Goal: Check status: Check status

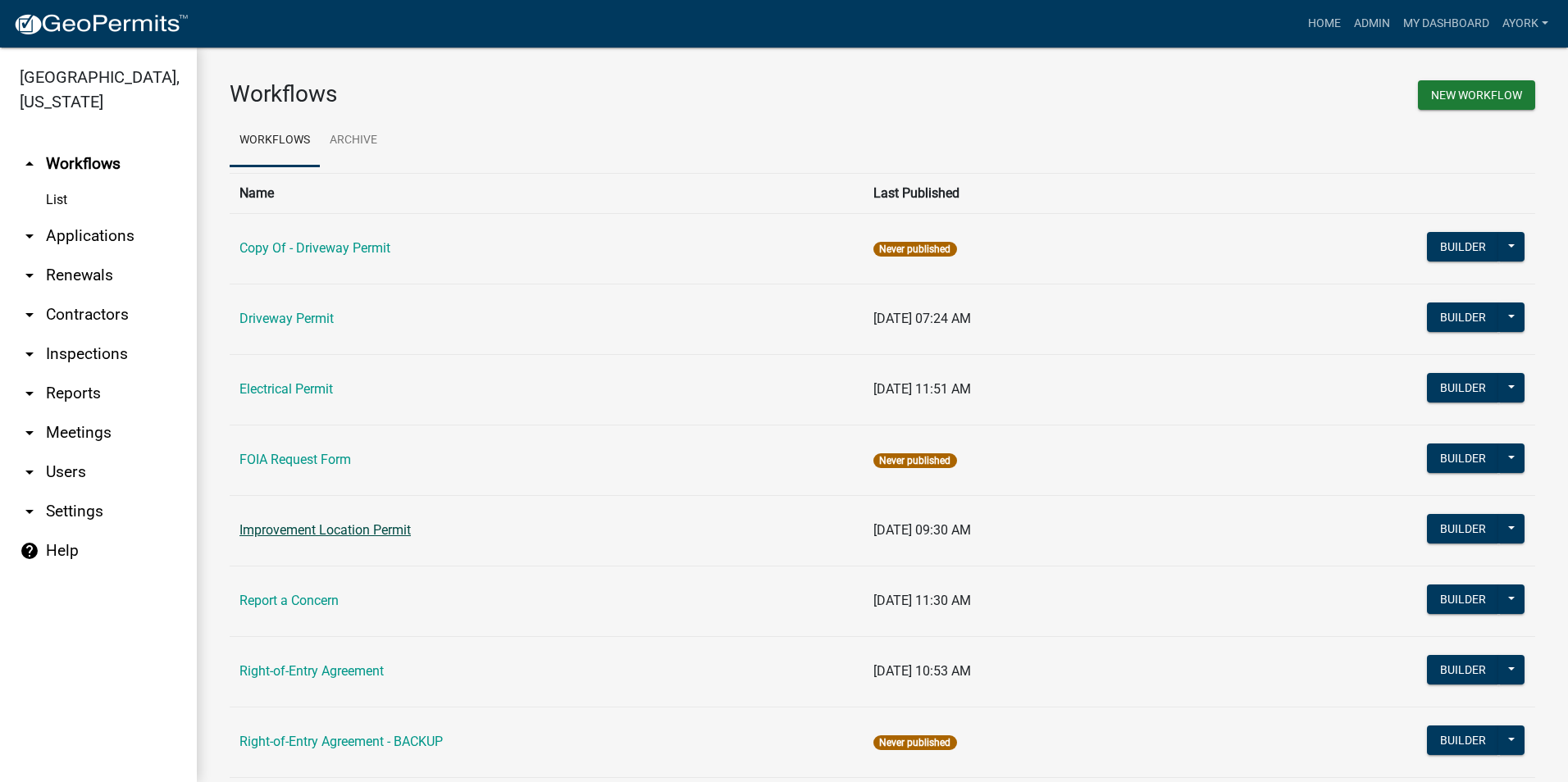
click at [356, 534] on link "Improvement Location Permit" at bounding box center [325, 530] width 172 height 15
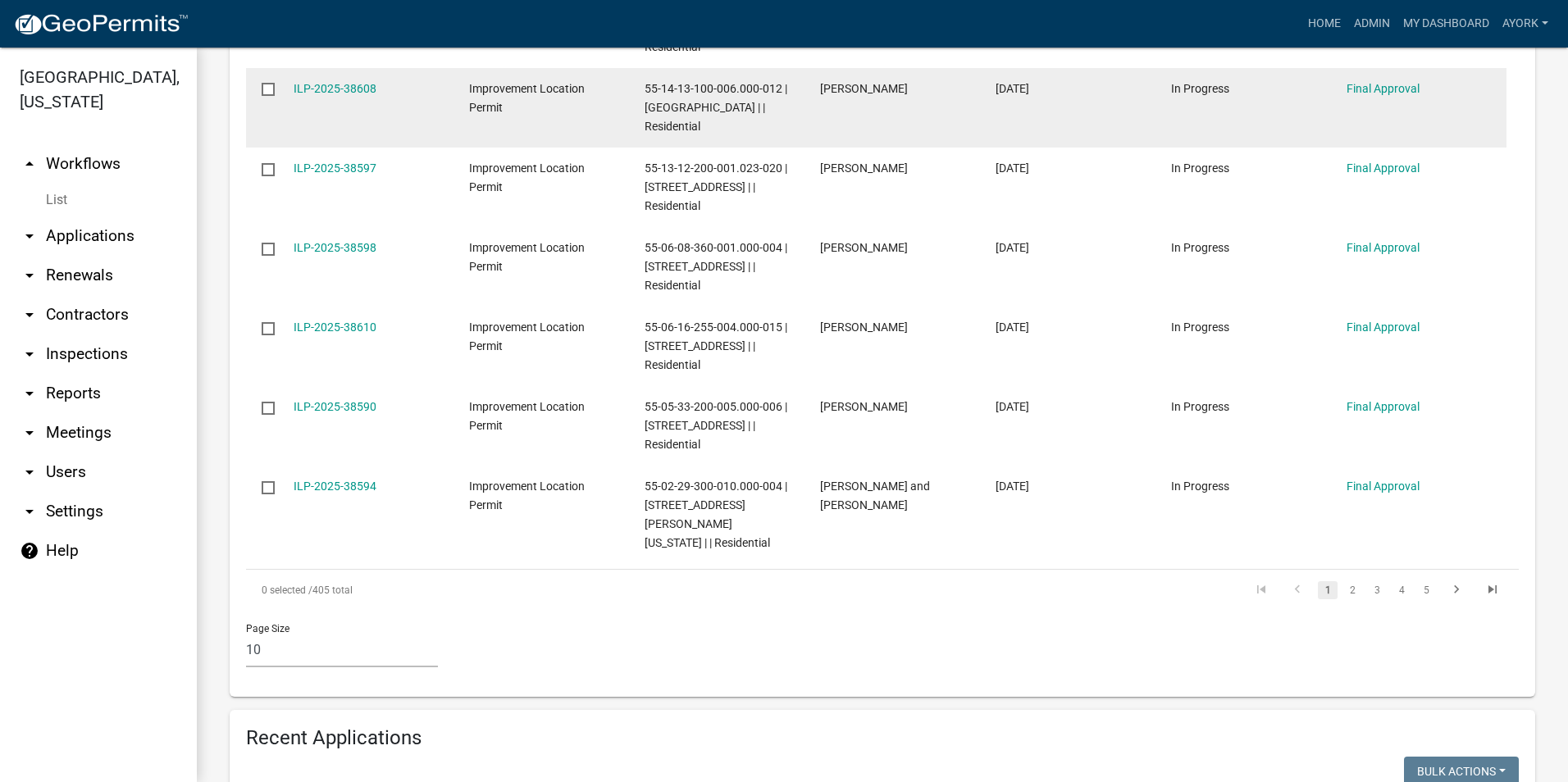
scroll to position [1230, 0]
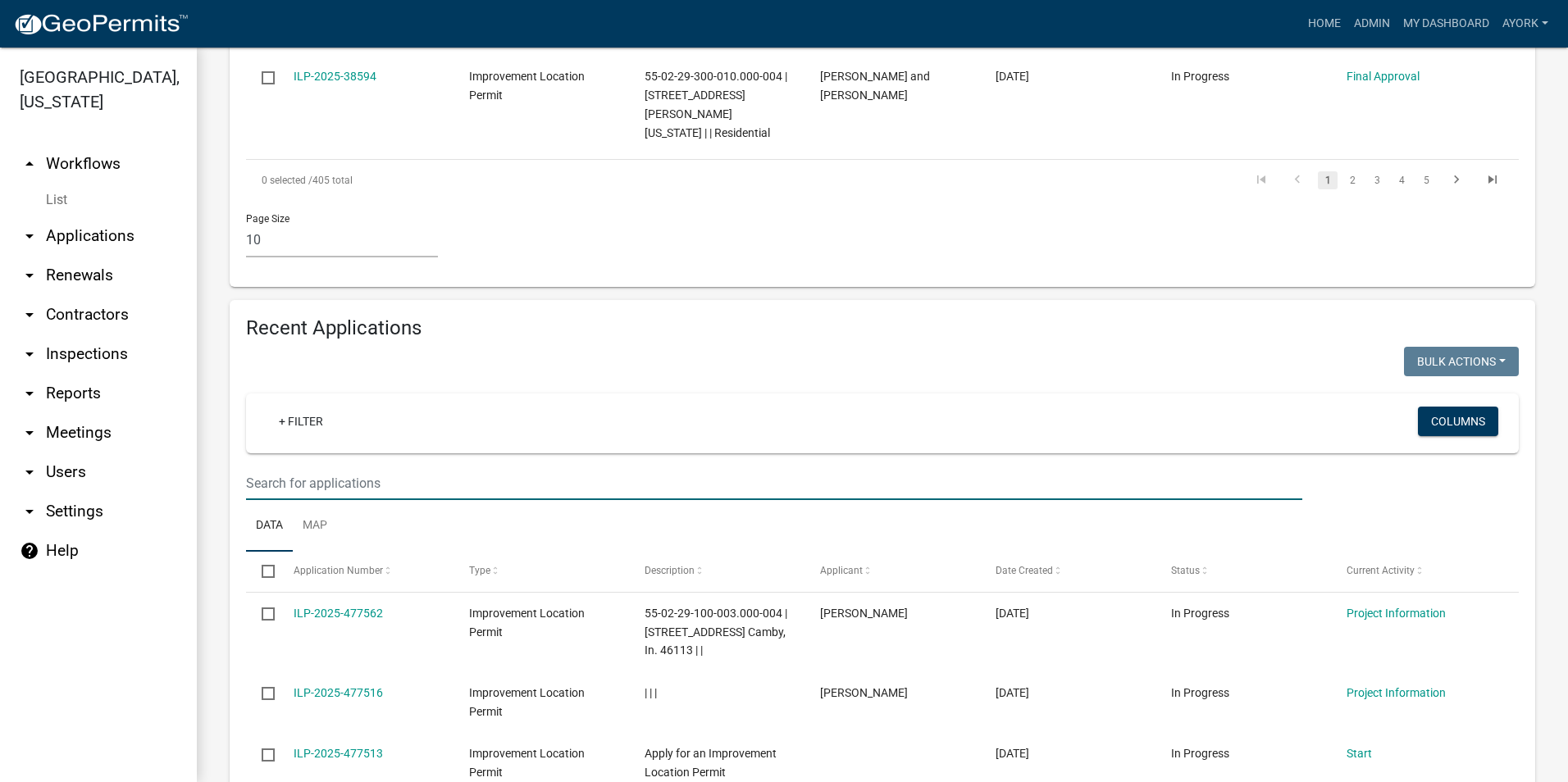
click at [340, 466] on input "text" at bounding box center [774, 483] width 1056 height 33
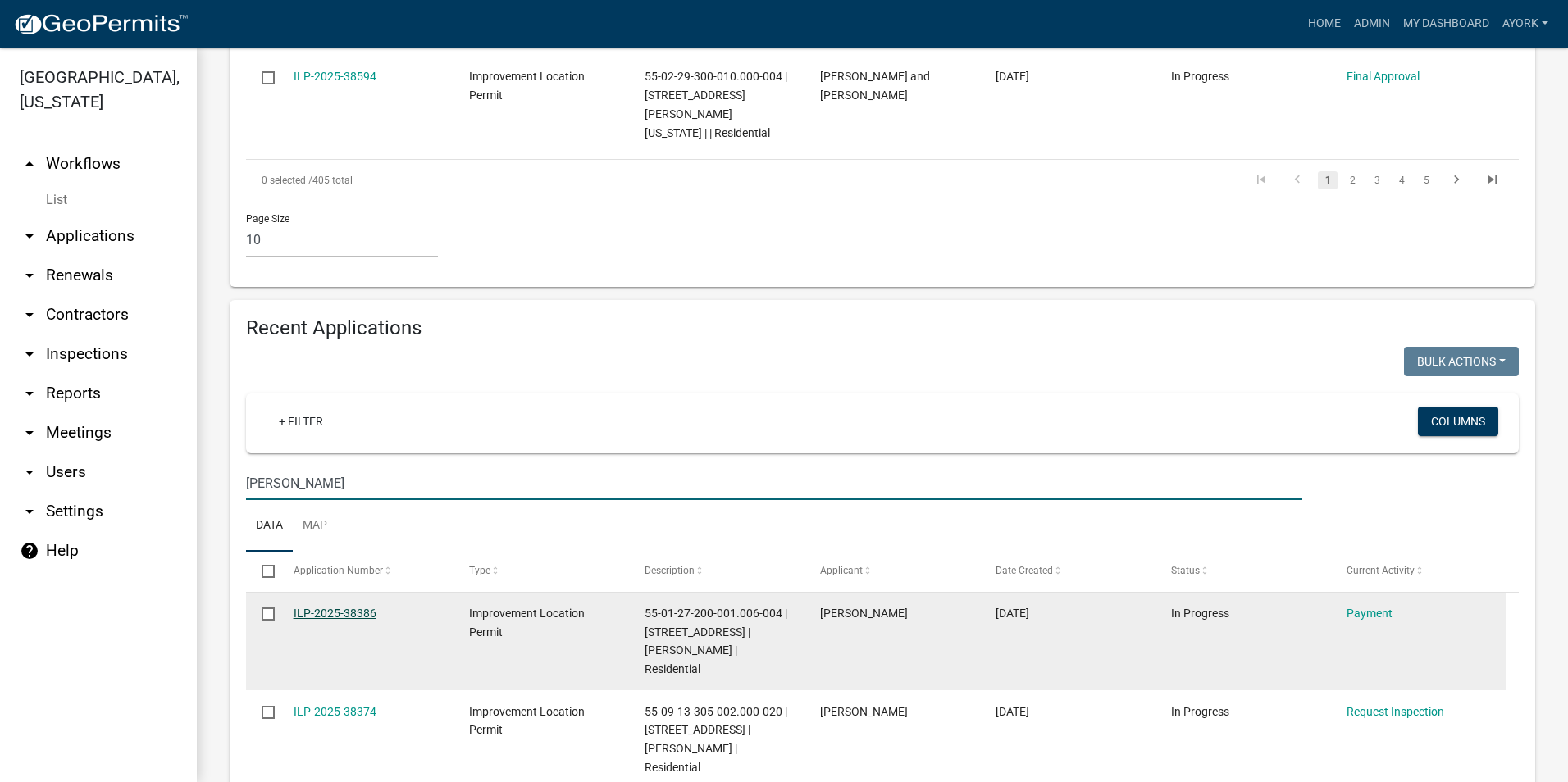
type input "[PERSON_NAME]"
click at [358, 607] on link "ILP-2025-38386" at bounding box center [335, 613] width 83 height 14
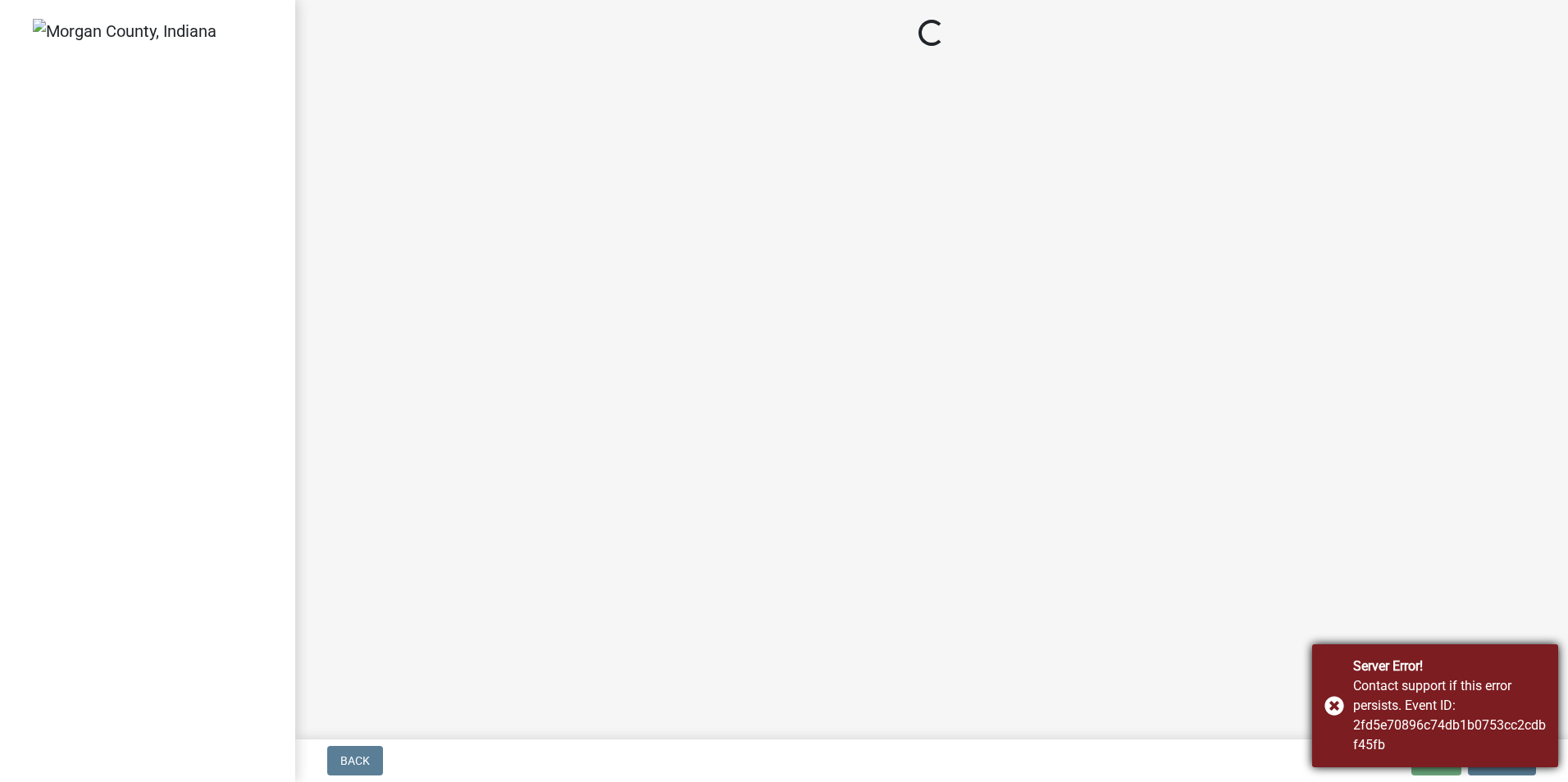
click at [1329, 704] on div "Server Error! Contact support if this error persists. Event ID: 2fd5e70896c74db…" at bounding box center [1434, 706] width 246 height 123
